Goal: Information Seeking & Learning: Learn about a topic

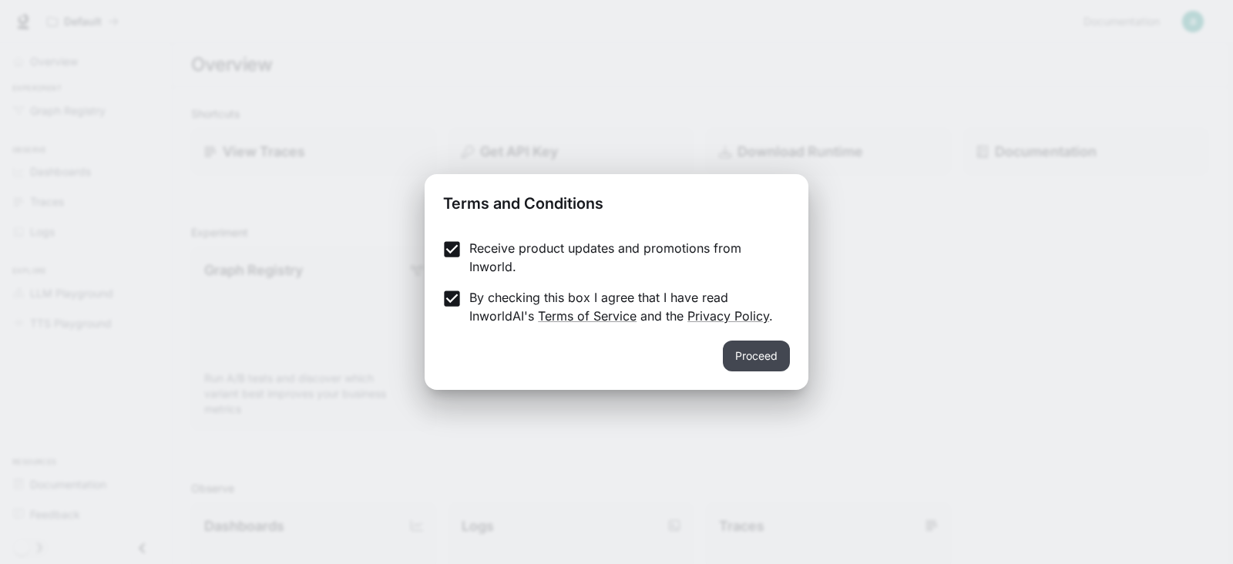
click at [759, 362] on button "Proceed" at bounding box center [756, 356] width 67 height 31
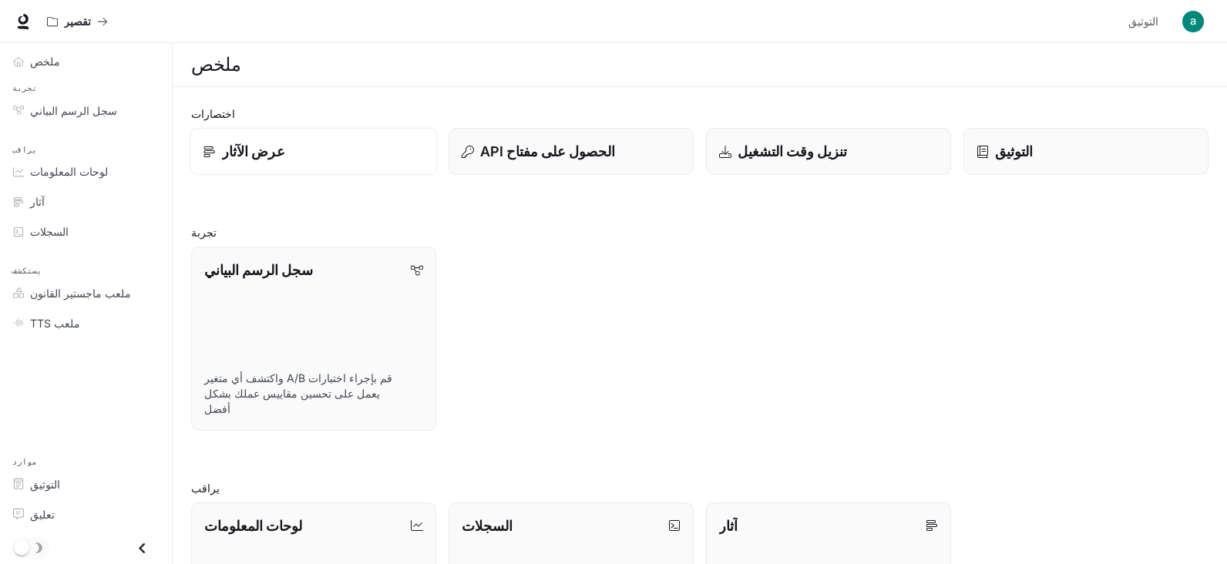
click at [274, 150] on font "عرض الآثار" at bounding box center [253, 151] width 63 height 16
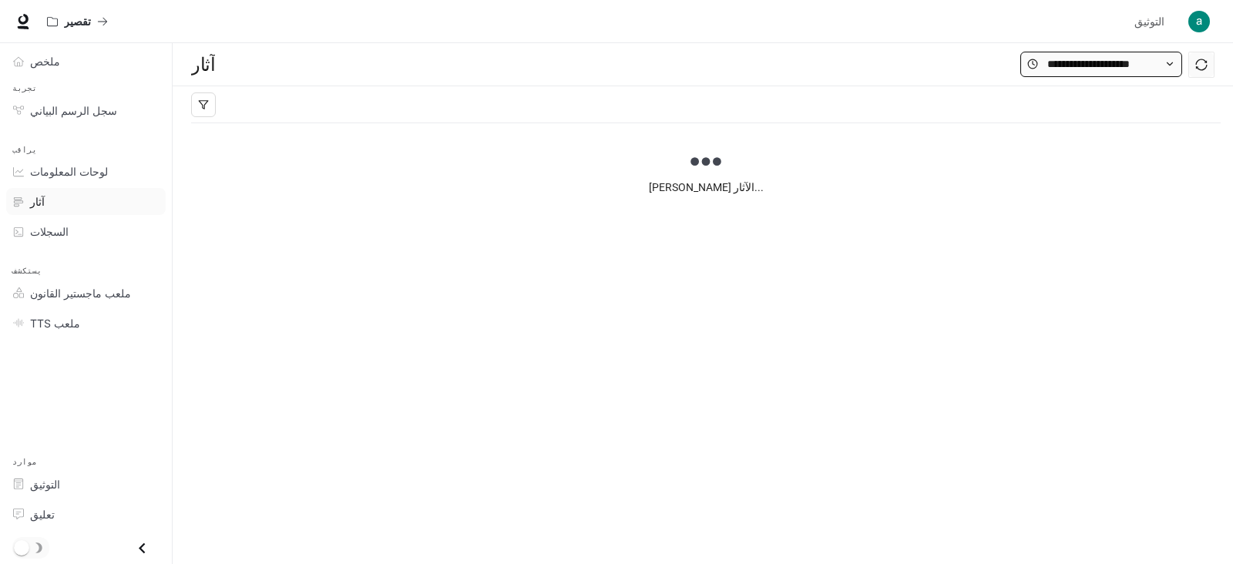
click at [1170, 66] on icon at bounding box center [1170, 63] width 5 height 3
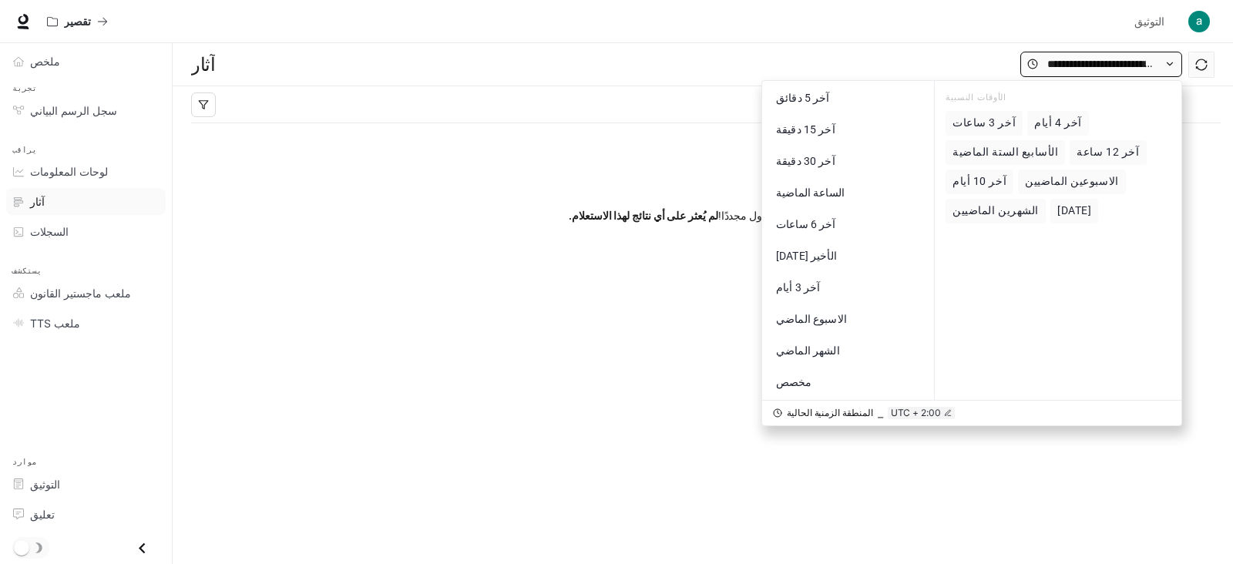
click at [1170, 66] on icon at bounding box center [1170, 63] width 5 height 3
click at [734, 309] on div "لم يُعثر على أي نتائج لهذا الاستعلام. عدّل استعلامك وحاول مجددًا!" at bounding box center [703, 203] width 1061 height 234
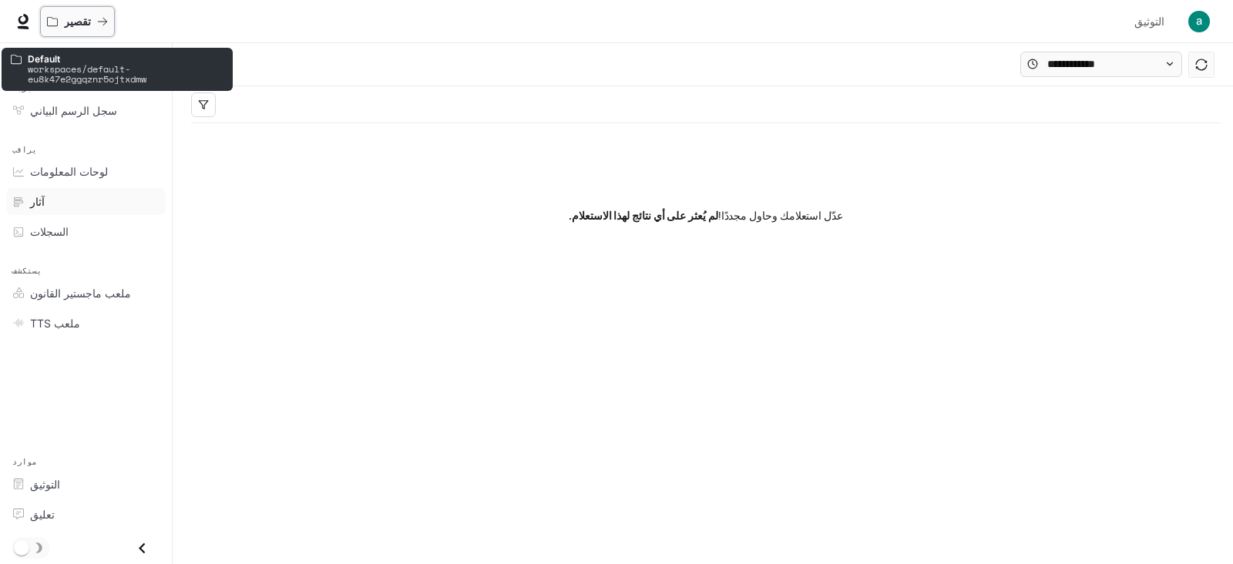
click at [97, 22] on icon "جميع مساحات العمل" at bounding box center [102, 21] width 11 height 11
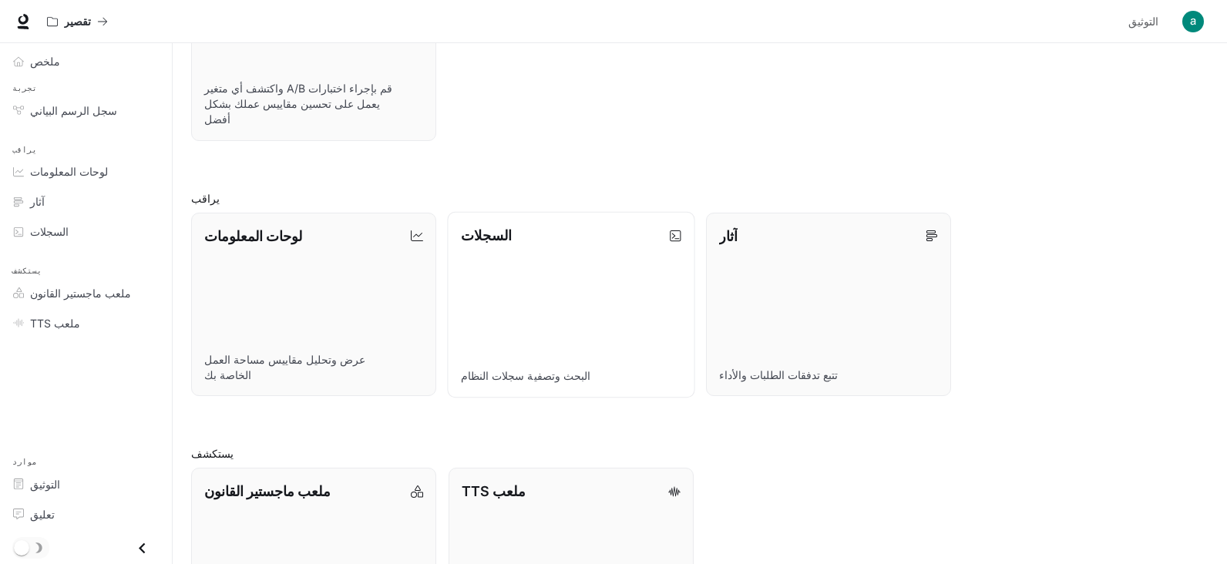
scroll to position [402, 0]
